Goal: Task Accomplishment & Management: Complete application form

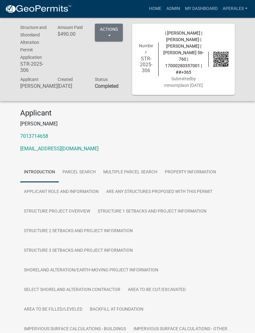
scroll to position [0, 0]
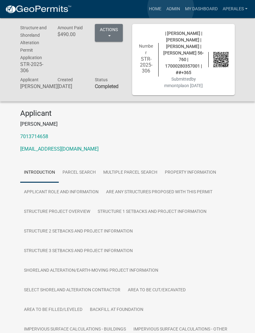
click at [171, 8] on link "Admin" at bounding box center [173, 9] width 19 height 12
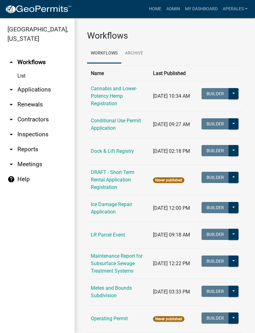
click at [26, 91] on link "arrow_drop_down Applications" at bounding box center [37, 89] width 75 height 15
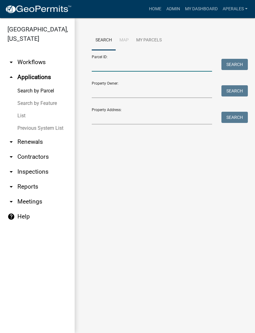
click at [112, 62] on input "Parcel ID:" at bounding box center [152, 65] width 120 height 13
click at [232, 63] on button "Search" at bounding box center [234, 64] width 26 height 11
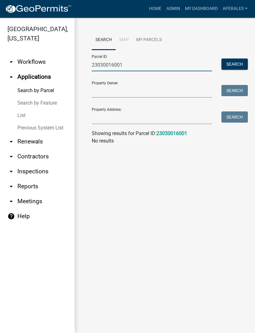
click at [122, 65] on input "23030016001" at bounding box center [152, 65] width 120 height 13
type input "23000030016001"
click at [243, 62] on button "Search" at bounding box center [234, 64] width 26 height 11
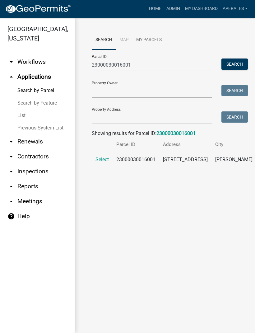
click at [100, 163] on span "Select" at bounding box center [102, 160] width 13 height 6
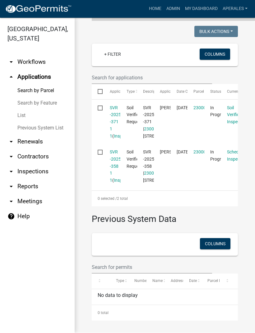
scroll to position [188, 0]
click at [114, 105] on link "SVR -2025 -371 1 1" at bounding box center [115, 121] width 11 height 33
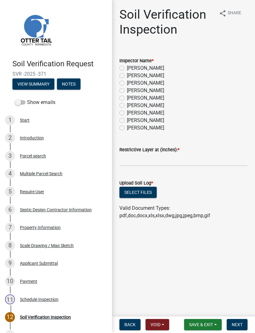
click at [118, 74] on div "Inspector Name * [PERSON_NAME] [PERSON_NAME] [PERSON_NAME] [PERSON_NAME] [PERSO…" at bounding box center [184, 91] width 138 height 82
click at [127, 77] on label "[PERSON_NAME]" at bounding box center [145, 75] width 37 height 7
click at [127, 76] on input "[PERSON_NAME]" at bounding box center [129, 74] width 4 height 4
radio input "true"
click at [138, 158] on input "text" at bounding box center [183, 160] width 128 height 13
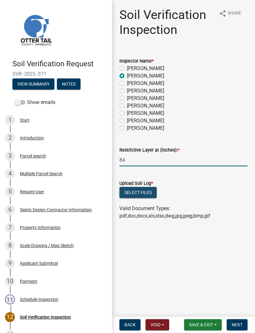
type input "84"
click at [138, 191] on button "Select files" at bounding box center [137, 192] width 37 height 11
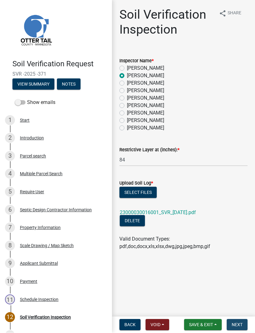
click at [240, 325] on span "Next" at bounding box center [237, 324] width 11 height 5
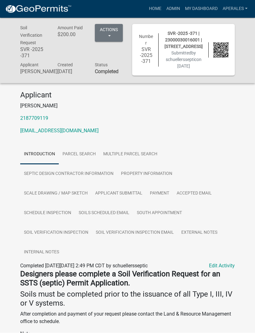
scroll to position [0, 0]
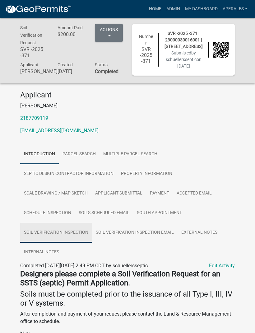
click at [37, 234] on link "Soil Verification Inspection" at bounding box center [56, 233] width 72 height 20
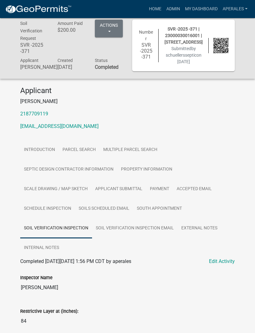
scroll to position [0, 0]
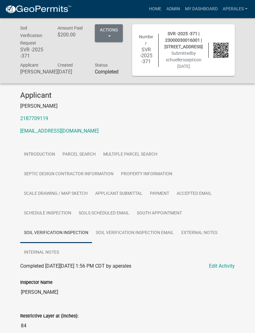
click at [197, 11] on link "My Dashboard" at bounding box center [202, 9] width 38 height 12
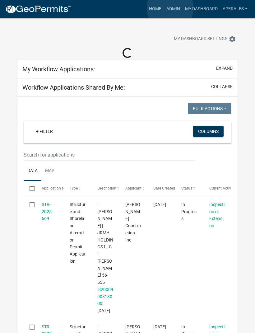
click at [170, 8] on link "Admin" at bounding box center [173, 9] width 19 height 12
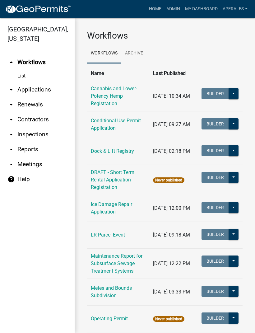
click at [39, 93] on link "arrow_drop_down Applications" at bounding box center [37, 89] width 75 height 15
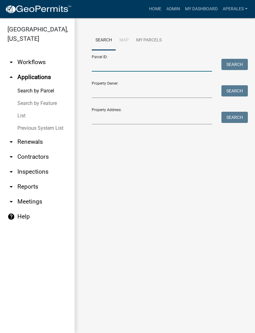
click at [98, 66] on input "Parcel ID:" at bounding box center [152, 65] width 120 height 13
type input "29000090062000"
click at [229, 63] on button "Search" at bounding box center [234, 64] width 26 height 11
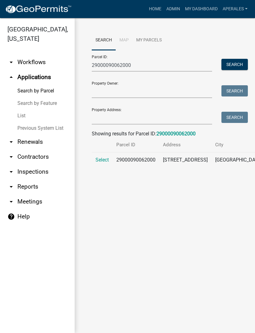
click at [98, 163] on span "Select" at bounding box center [102, 160] width 13 height 6
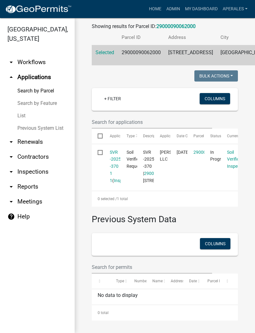
scroll to position [128, 0]
click at [115, 152] on link "SVR -2025 -370 1 1" at bounding box center [115, 166] width 11 height 33
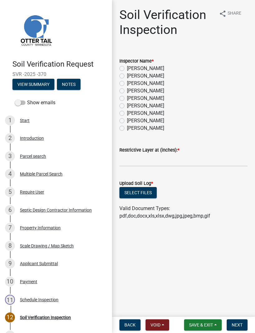
click at [127, 75] on label "[PERSON_NAME]" at bounding box center [145, 75] width 37 height 7
click at [127, 75] on input "[PERSON_NAME]" at bounding box center [129, 74] width 4 height 4
radio input "true"
click at [156, 160] on input "text" at bounding box center [183, 160] width 128 height 13
type input "84"
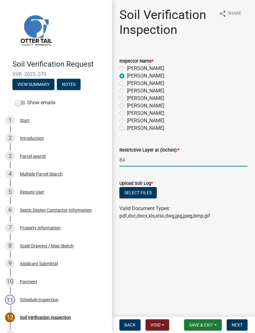
click at [141, 189] on button "Select files" at bounding box center [137, 192] width 37 height 11
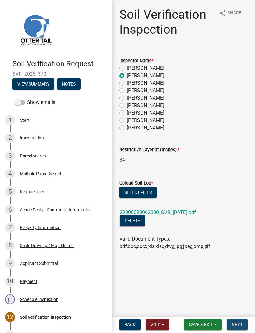
click at [238, 327] on button "Next" at bounding box center [237, 324] width 21 height 11
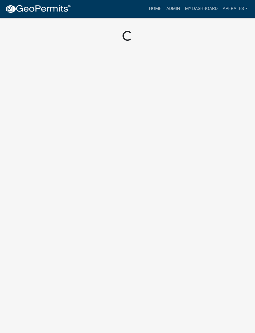
scroll to position [0, 0]
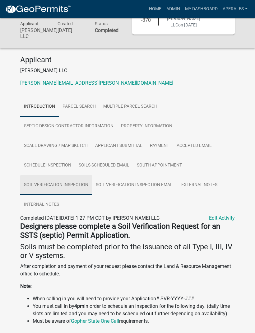
click at [56, 182] on link "Soil Verification Inspection" at bounding box center [56, 185] width 72 height 20
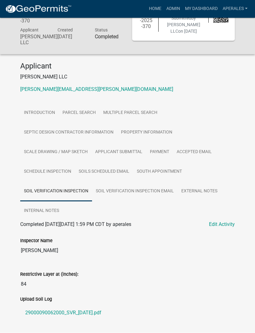
scroll to position [35, 0]
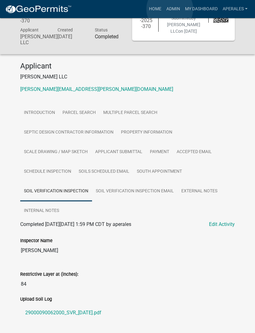
click at [170, 9] on link "Admin" at bounding box center [173, 9] width 19 height 12
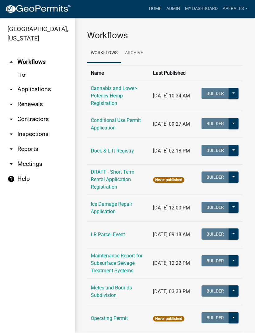
click at [36, 90] on link "arrow_drop_down Applications" at bounding box center [37, 89] width 75 height 15
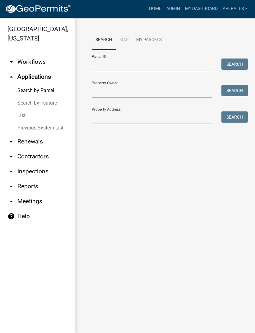
click at [137, 68] on input "Parcel ID:" at bounding box center [152, 65] width 120 height 13
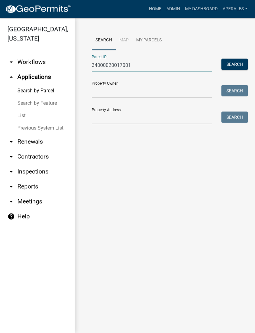
type input "34000020017001"
click at [235, 59] on button "Search" at bounding box center [234, 64] width 26 height 11
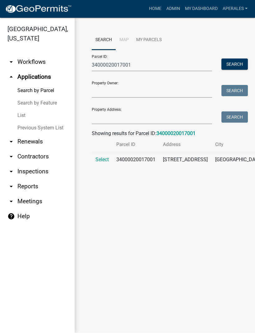
click at [104, 163] on span "Select" at bounding box center [102, 160] width 13 height 6
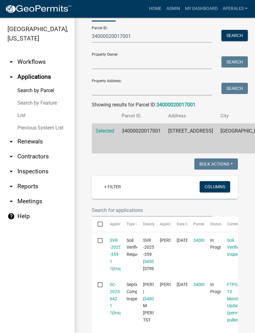
scroll to position [32, 0]
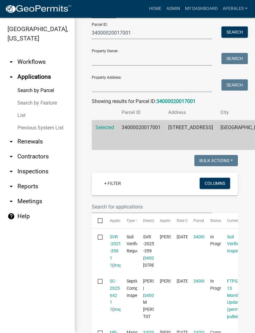
click at [114, 255] on link "SVR -2025 -359 1 1" at bounding box center [115, 251] width 11 height 33
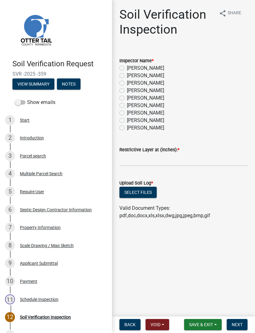
click at [127, 75] on label "[PERSON_NAME]" at bounding box center [145, 75] width 37 height 7
click at [127, 75] on input "[PERSON_NAME]" at bounding box center [129, 74] width 4 height 4
radio input "true"
click at [157, 159] on input "text" at bounding box center [183, 160] width 128 height 13
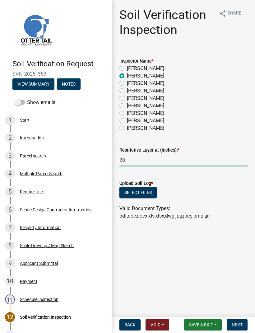
type input "20"
click at [144, 190] on button "Select files" at bounding box center [137, 192] width 37 height 11
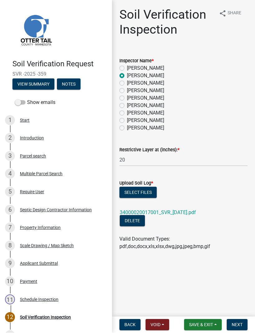
click at [238, 324] on span "Next" at bounding box center [237, 324] width 11 height 5
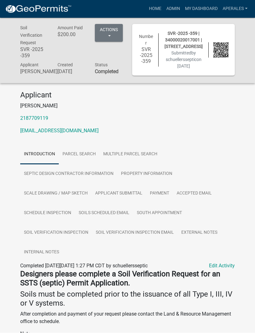
scroll to position [0, 0]
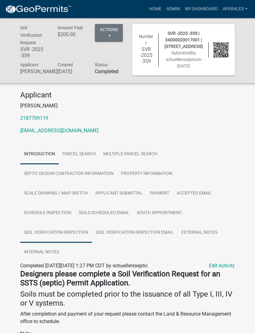
click at [55, 239] on link "Soil Verification Inspection" at bounding box center [56, 233] width 72 height 20
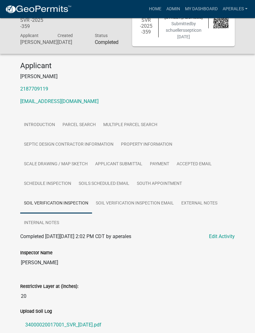
scroll to position [0, 0]
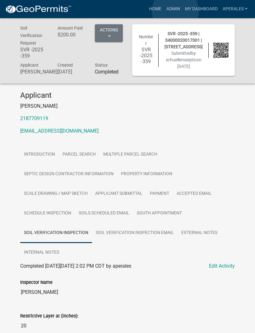
click at [175, 11] on link "Admin" at bounding box center [173, 9] width 19 height 12
